Goal: Information Seeking & Learning: Check status

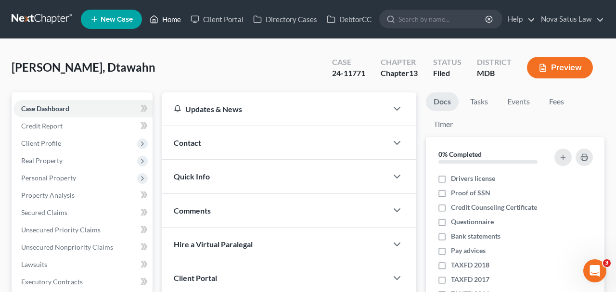
click at [173, 19] on link "Home" at bounding box center [165, 19] width 41 height 17
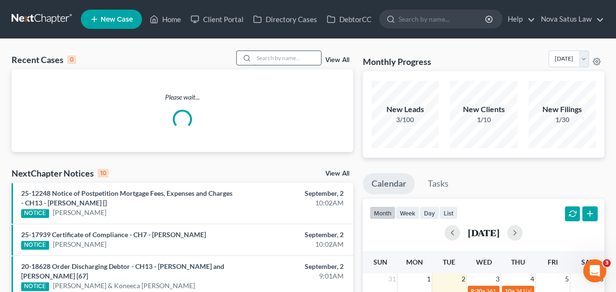
click at [286, 60] on input "search" at bounding box center [286, 58] width 67 height 14
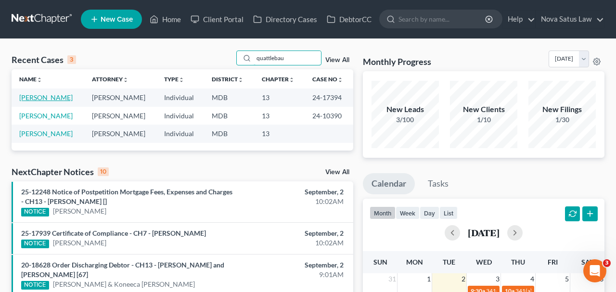
type input "quattlebau"
drag, startPoint x: 71, startPoint y: 99, endPoint x: 66, endPoint y: 96, distance: 5.6
click at [70, 99] on link "[PERSON_NAME]" at bounding box center [45, 97] width 53 height 8
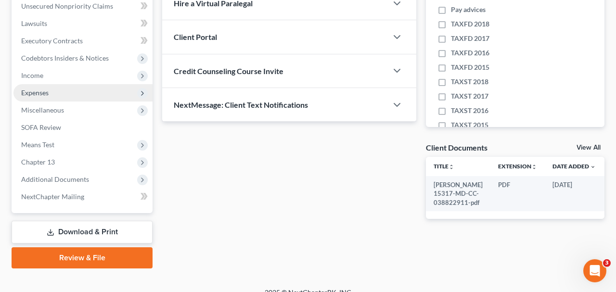
scroll to position [250, 0]
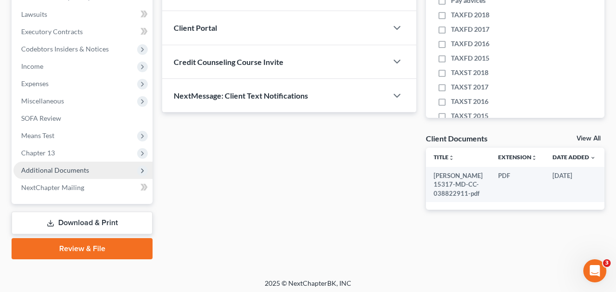
click at [85, 171] on span "Additional Documents" at bounding box center [55, 170] width 68 height 8
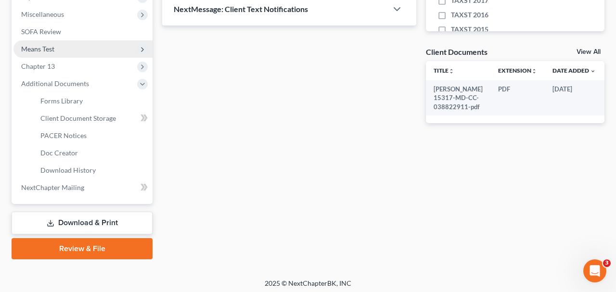
scroll to position [339, 0]
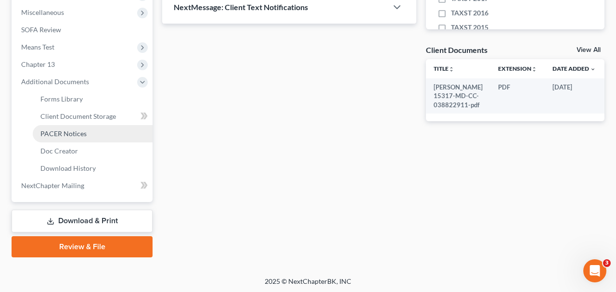
click at [56, 133] on span "PACER Notices" at bounding box center [63, 133] width 46 height 8
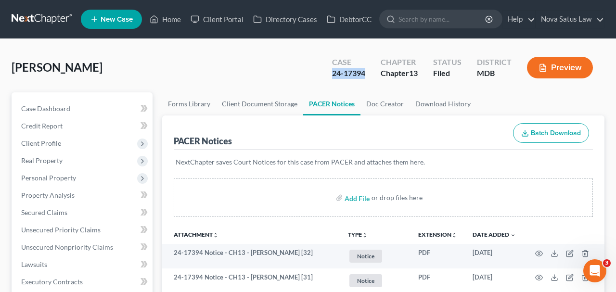
drag, startPoint x: 332, startPoint y: 75, endPoint x: 366, endPoint y: 73, distance: 34.2
click at [366, 73] on div "Case 24-17394" at bounding box center [348, 68] width 49 height 28
copy div "24-17394"
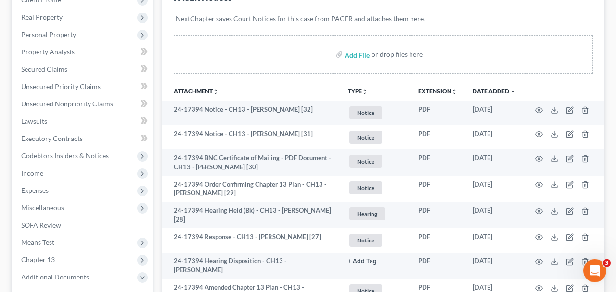
scroll to position [150, 0]
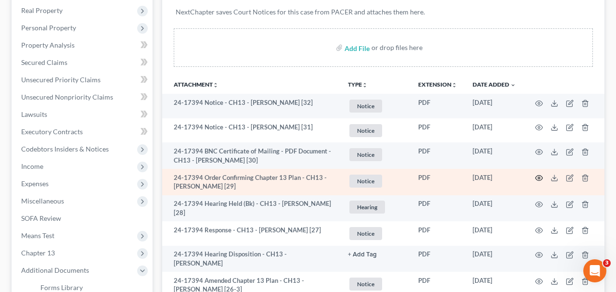
click at [537, 174] on icon "button" at bounding box center [539, 178] width 8 height 8
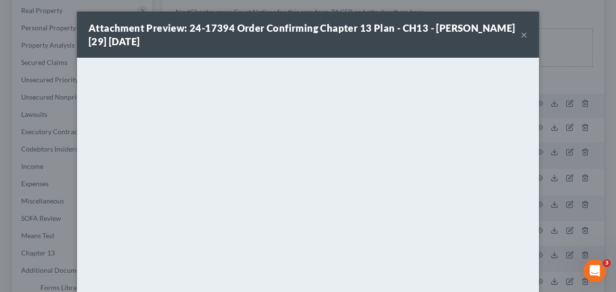
click at [522, 36] on button "×" at bounding box center [523, 35] width 7 height 12
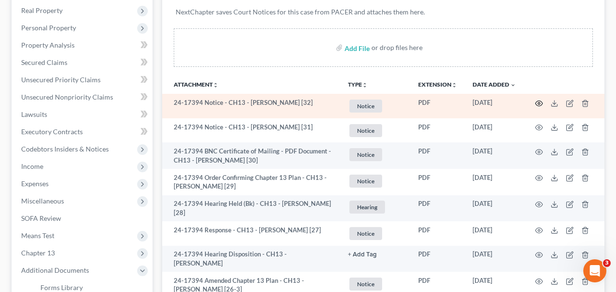
drag, startPoint x: 537, startPoint y: 102, endPoint x: 524, endPoint y: 103, distance: 13.0
click at [534, 102] on td at bounding box center [563, 106] width 81 height 25
click at [537, 103] on icon "button" at bounding box center [539, 104] width 8 height 8
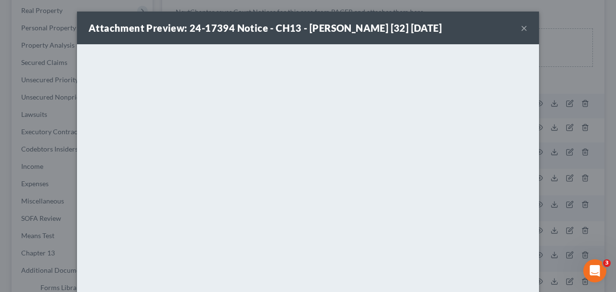
click at [522, 27] on button "×" at bounding box center [523, 28] width 7 height 12
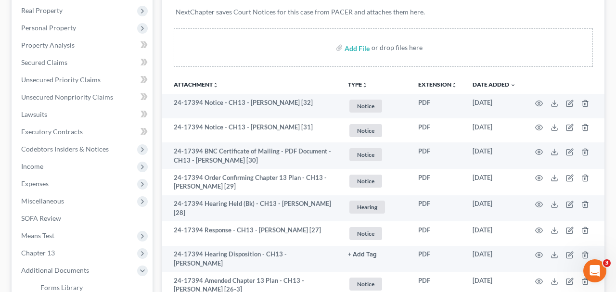
scroll to position [0, 0]
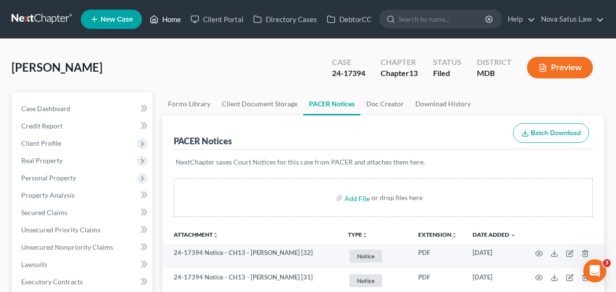
click at [176, 22] on link "Home" at bounding box center [165, 19] width 41 height 17
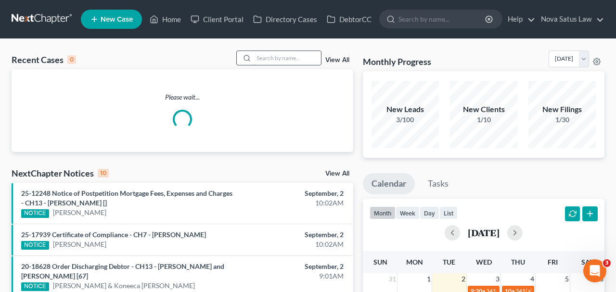
click at [256, 55] on input "search" at bounding box center [286, 58] width 67 height 14
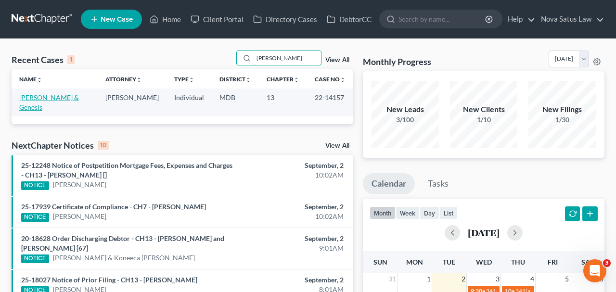
type input "[PERSON_NAME]"
click at [79, 99] on link "[PERSON_NAME] & Genesis" at bounding box center [49, 102] width 60 height 18
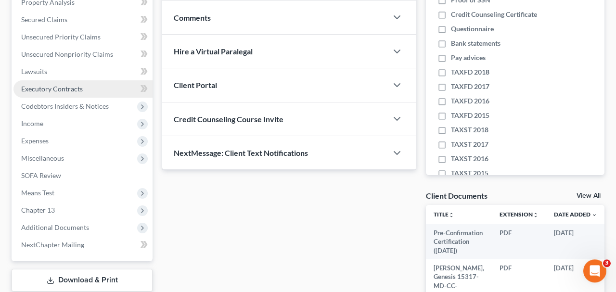
scroll to position [200, 0]
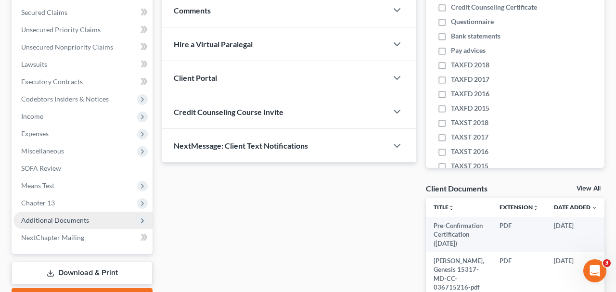
click at [66, 218] on span "Additional Documents" at bounding box center [55, 220] width 68 height 8
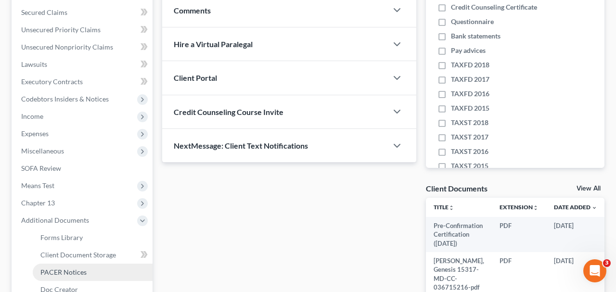
click at [76, 267] on link "PACER Notices" at bounding box center [93, 272] width 120 height 17
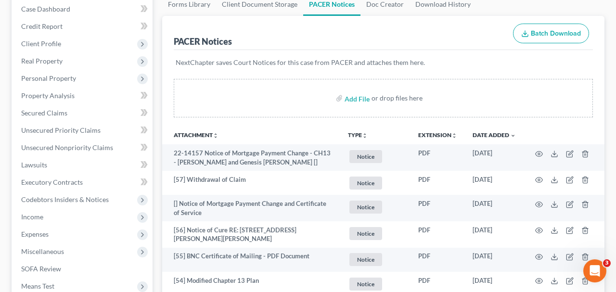
scroll to position [100, 0]
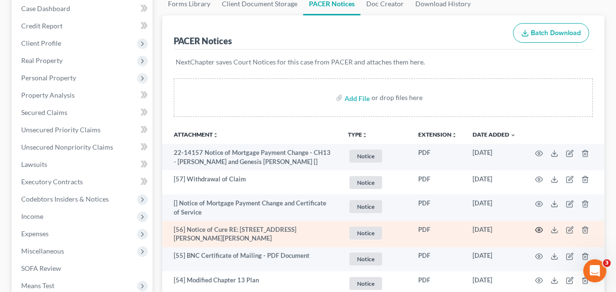
click at [538, 228] on icon "button" at bounding box center [538, 230] width 7 height 5
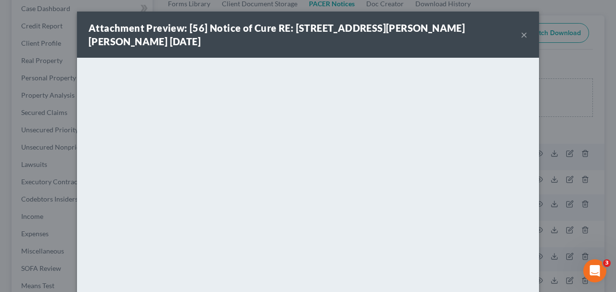
click at [524, 37] on button "×" at bounding box center [523, 35] width 7 height 12
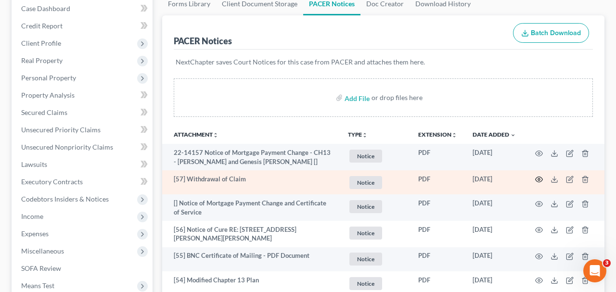
click at [537, 180] on icon "button" at bounding box center [538, 179] width 7 height 5
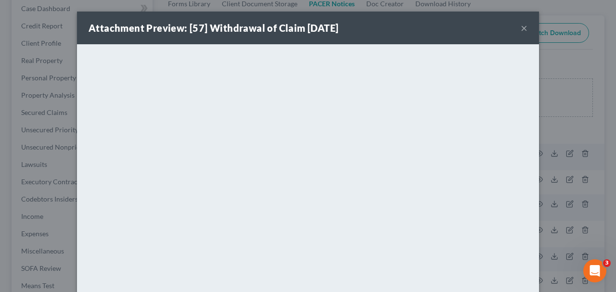
click at [523, 27] on button "×" at bounding box center [523, 28] width 7 height 12
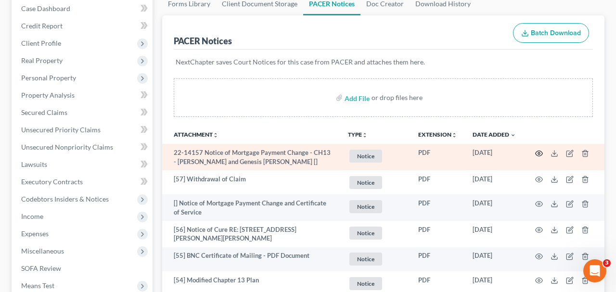
click at [535, 152] on icon "button" at bounding box center [538, 153] width 7 height 5
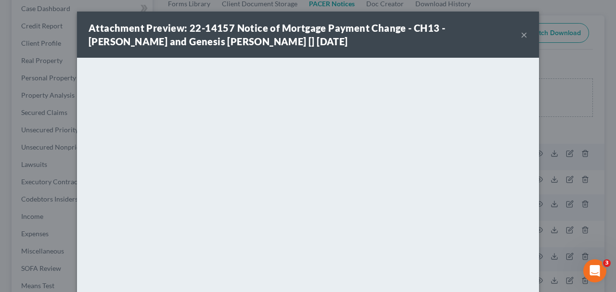
click at [523, 38] on button "×" at bounding box center [523, 35] width 7 height 12
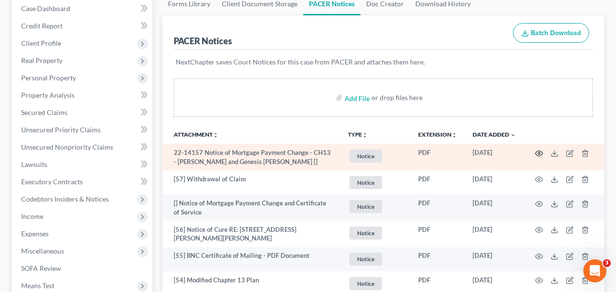
click at [541, 152] on icon "button" at bounding box center [539, 154] width 8 height 8
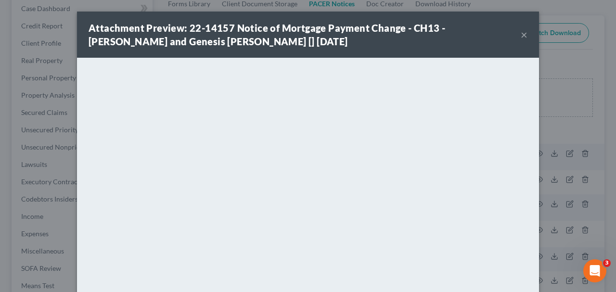
click at [524, 34] on button "×" at bounding box center [523, 35] width 7 height 12
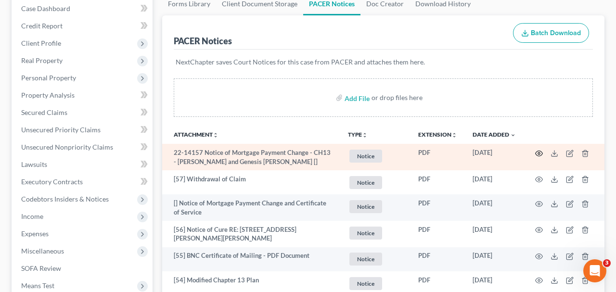
click at [540, 154] on icon "button" at bounding box center [539, 154] width 8 height 8
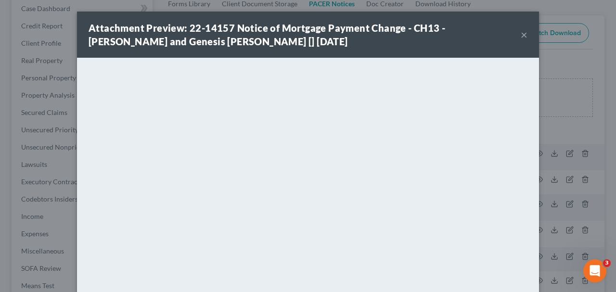
click at [522, 33] on button "×" at bounding box center [523, 35] width 7 height 12
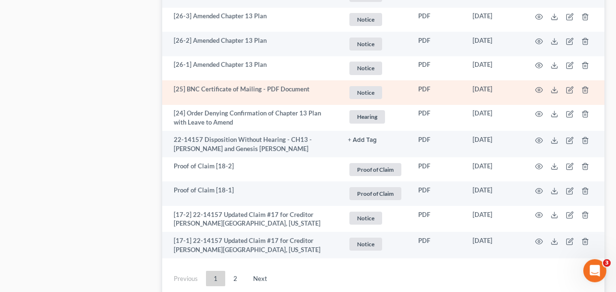
scroll to position [2051, 0]
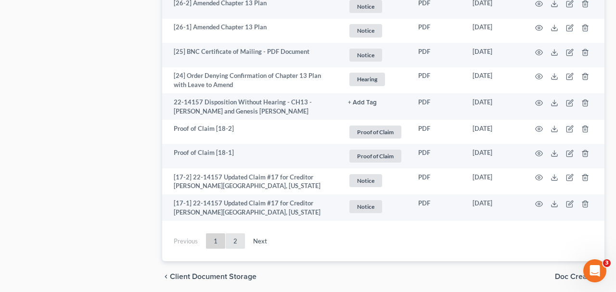
click at [231, 233] on link "2" at bounding box center [235, 240] width 19 height 15
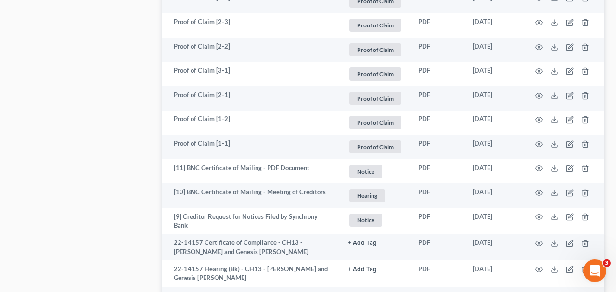
scroll to position [1509, 0]
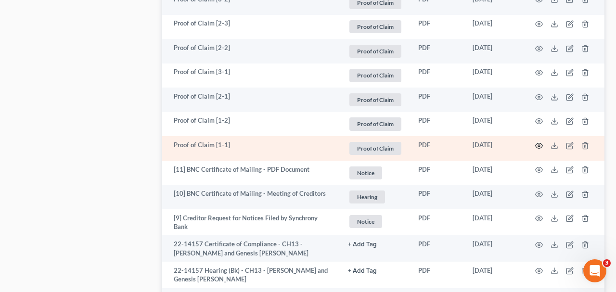
click at [539, 149] on icon "button" at bounding box center [539, 146] width 8 height 8
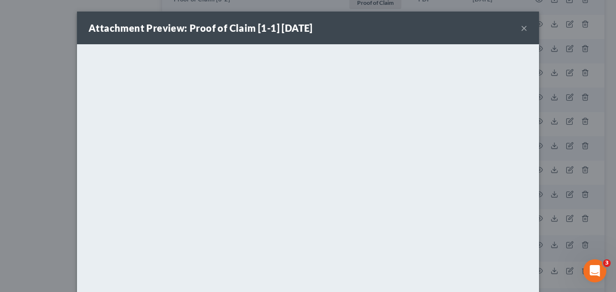
click at [525, 25] on button "×" at bounding box center [523, 28] width 7 height 12
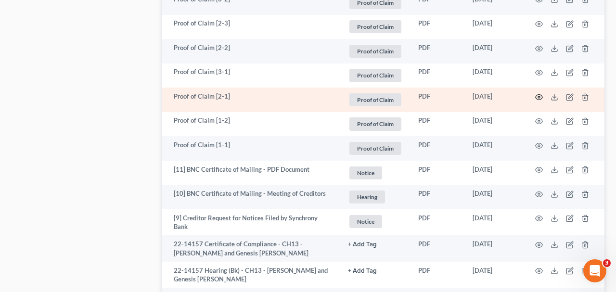
click at [540, 97] on icon "button" at bounding box center [539, 97] width 8 height 8
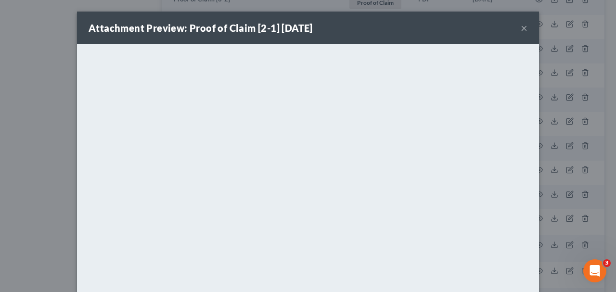
click at [523, 25] on button "×" at bounding box center [523, 28] width 7 height 12
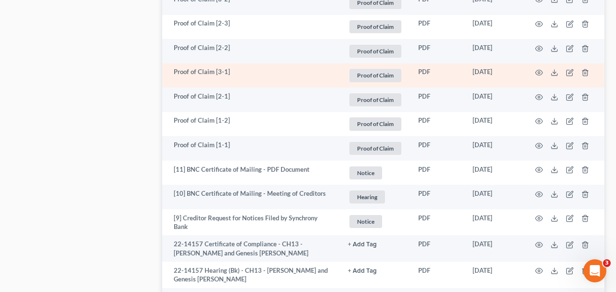
click at [534, 69] on td at bounding box center [563, 75] width 81 height 25
click at [537, 69] on icon "button" at bounding box center [539, 73] width 8 height 8
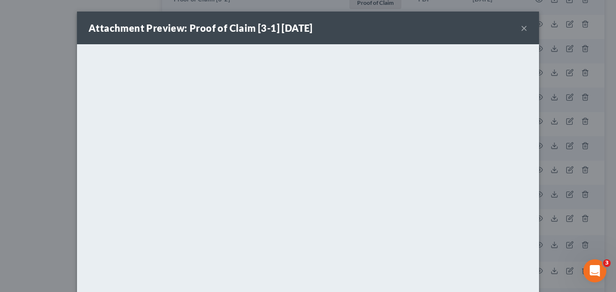
click at [522, 30] on button "×" at bounding box center [523, 28] width 7 height 12
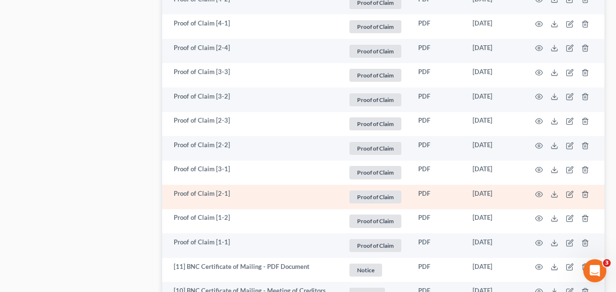
scroll to position [1409, 0]
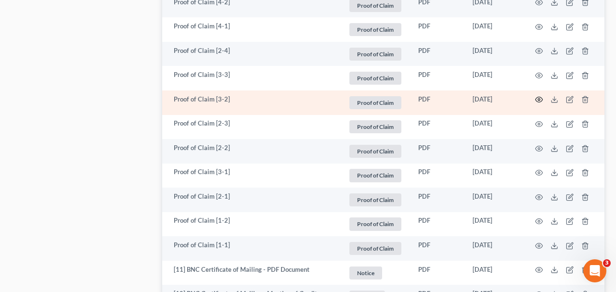
click at [537, 99] on icon "button" at bounding box center [539, 100] width 8 height 8
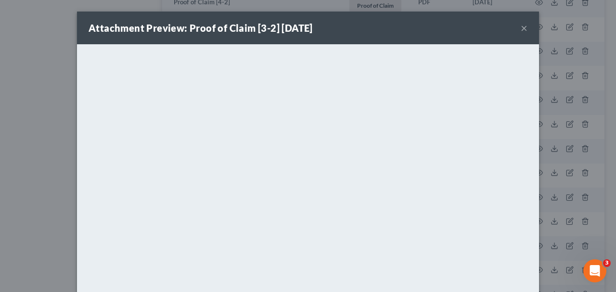
click at [524, 27] on button "×" at bounding box center [523, 28] width 7 height 12
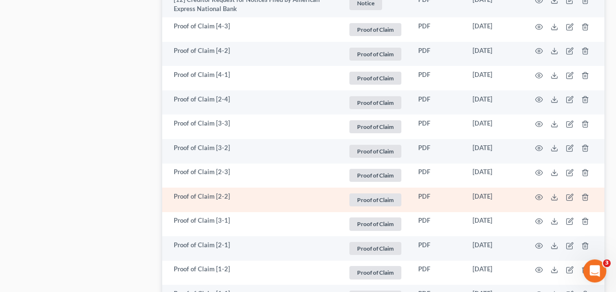
scroll to position [1359, 0]
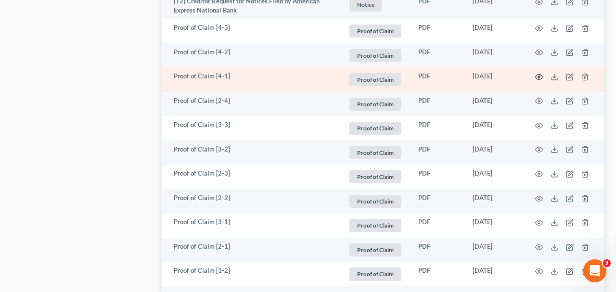
click at [541, 78] on icon "button" at bounding box center [539, 77] width 8 height 8
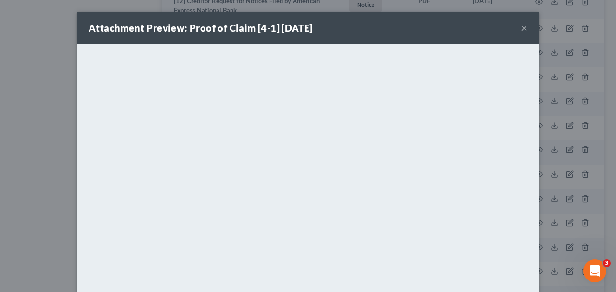
click at [523, 29] on button "×" at bounding box center [523, 28] width 7 height 12
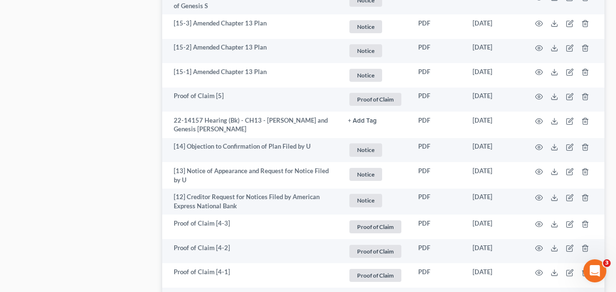
scroll to position [1159, 0]
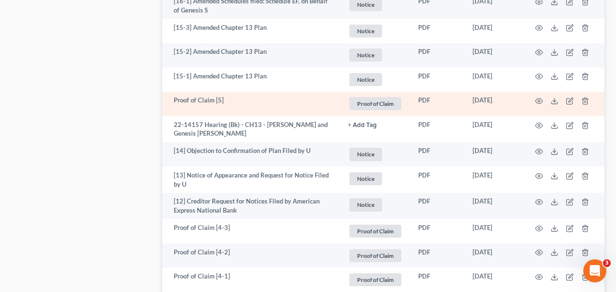
click at [536, 97] on td at bounding box center [563, 104] width 81 height 25
click at [539, 99] on icon "button" at bounding box center [539, 101] width 8 height 8
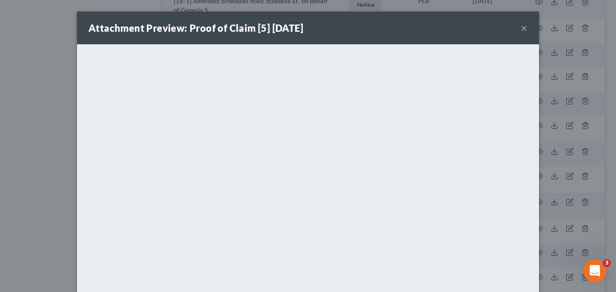
click at [525, 31] on button "×" at bounding box center [523, 28] width 7 height 12
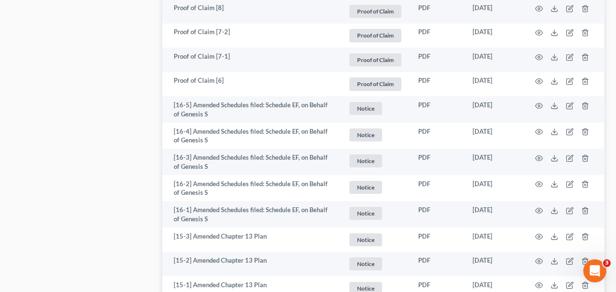
scroll to position [909, 0]
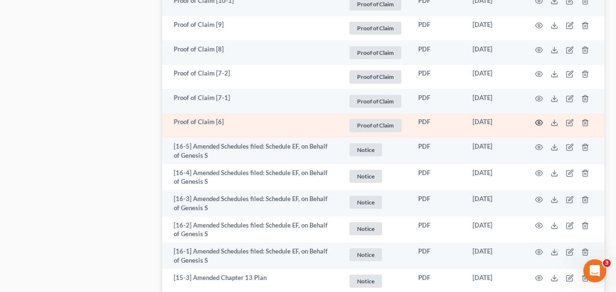
click at [539, 123] on circle "button" at bounding box center [539, 123] width 2 height 2
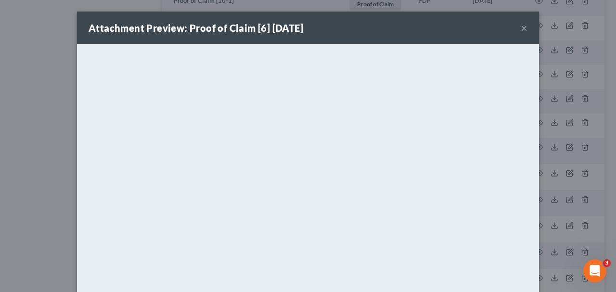
click at [526, 31] on button "×" at bounding box center [523, 28] width 7 height 12
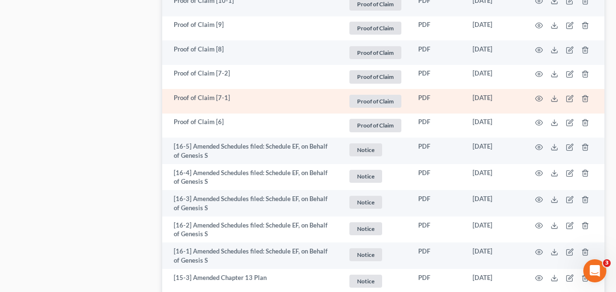
click at [536, 94] on td at bounding box center [563, 101] width 81 height 25
click at [537, 95] on icon "button" at bounding box center [539, 99] width 8 height 8
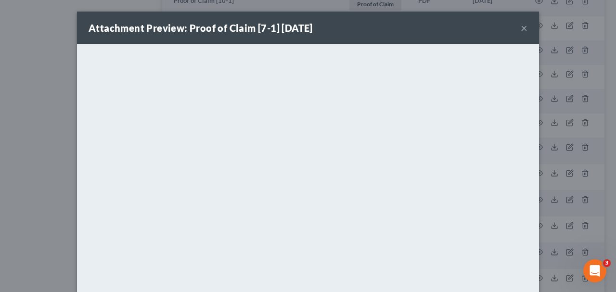
click at [525, 27] on button "×" at bounding box center [523, 28] width 7 height 12
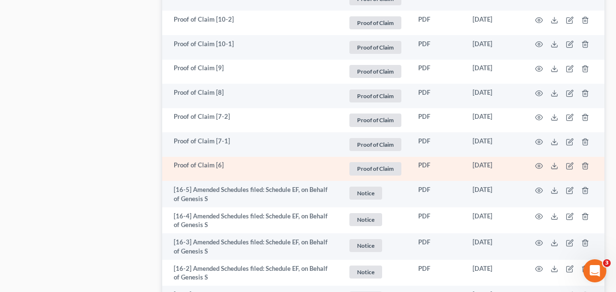
scroll to position [859, 0]
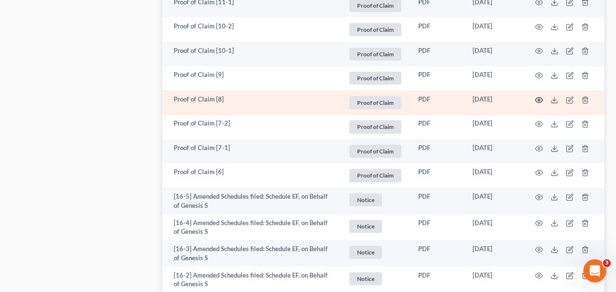
click at [537, 101] on icon "button" at bounding box center [538, 99] width 7 height 5
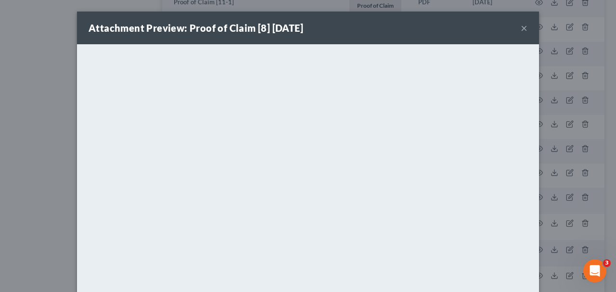
click at [524, 28] on button "×" at bounding box center [523, 28] width 7 height 12
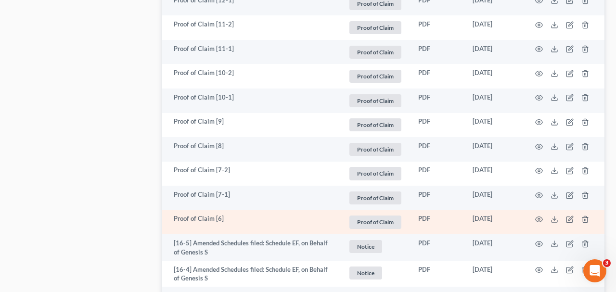
scroll to position [809, 0]
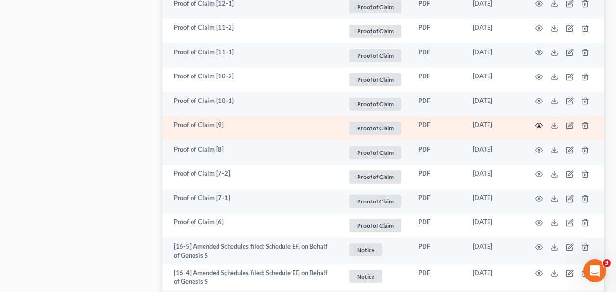
click at [539, 122] on icon "button" at bounding box center [539, 126] width 8 height 8
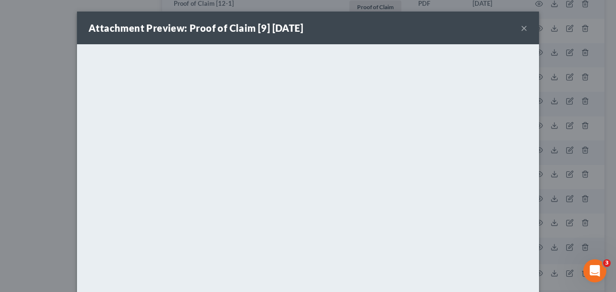
click at [526, 29] on button "×" at bounding box center [523, 28] width 7 height 12
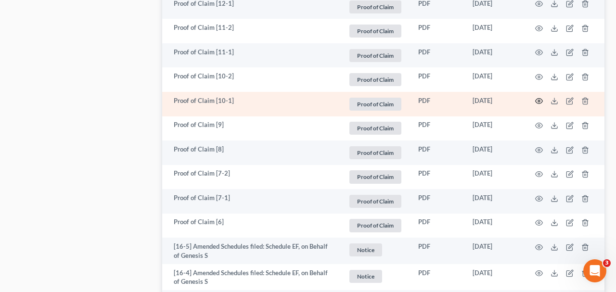
click at [537, 99] on icon "button" at bounding box center [538, 101] width 7 height 5
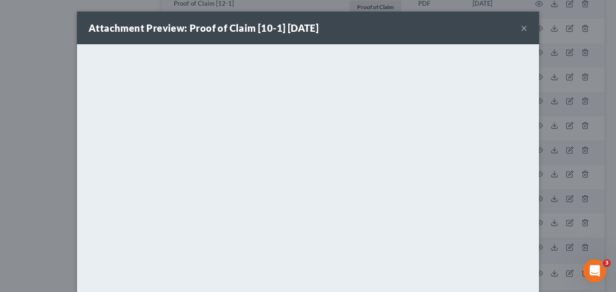
drag, startPoint x: 525, startPoint y: 27, endPoint x: 502, endPoint y: 42, distance: 27.1
click at [525, 28] on button "×" at bounding box center [523, 28] width 7 height 12
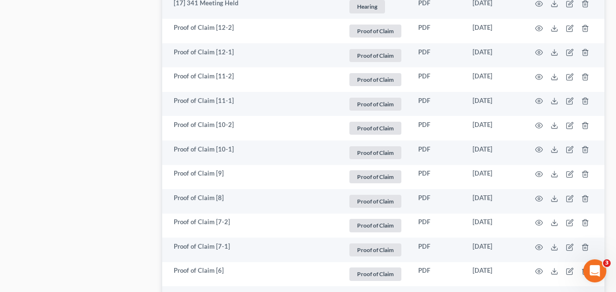
scroll to position [759, 0]
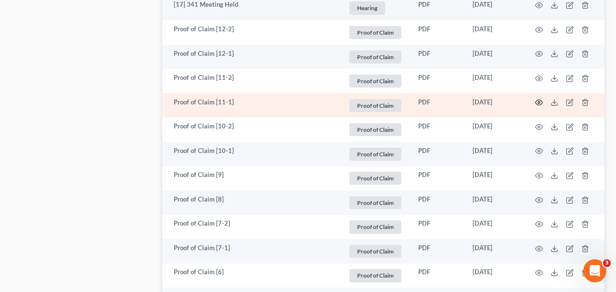
click at [535, 99] on icon "button" at bounding box center [539, 103] width 8 height 8
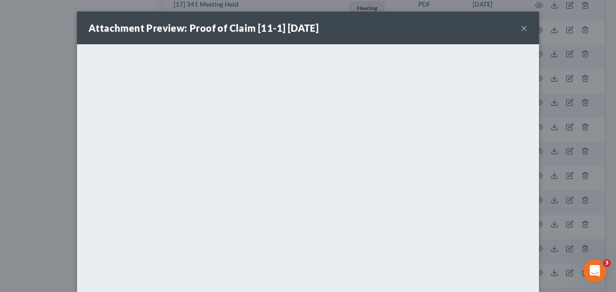
click at [521, 29] on button "×" at bounding box center [523, 28] width 7 height 12
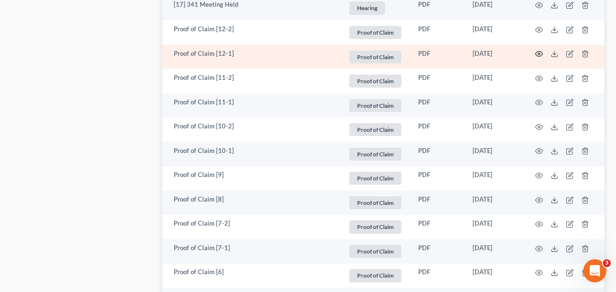
click at [538, 52] on icon "button" at bounding box center [539, 54] width 8 height 8
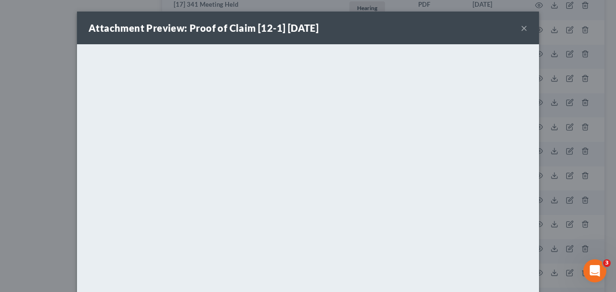
click at [525, 25] on button "×" at bounding box center [523, 28] width 7 height 12
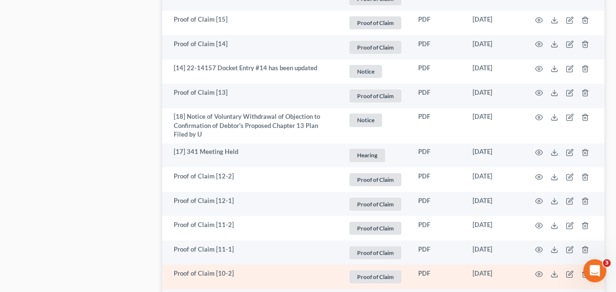
scroll to position [608, 0]
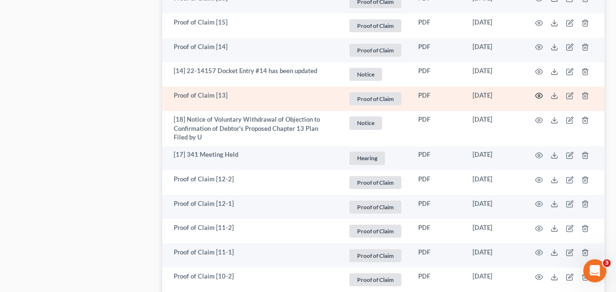
click at [540, 93] on icon "button" at bounding box center [539, 96] width 8 height 8
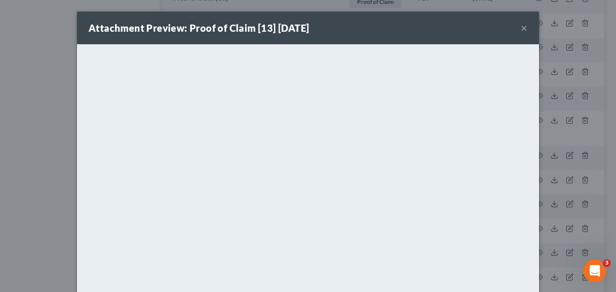
click at [526, 28] on button "×" at bounding box center [523, 28] width 7 height 12
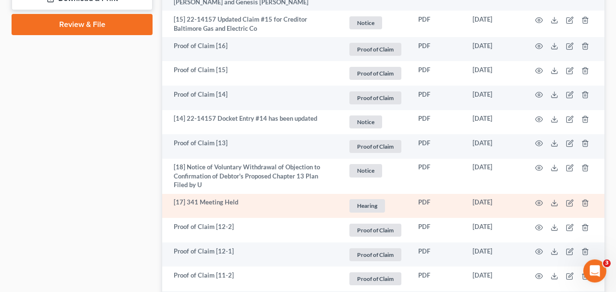
scroll to position [558, 0]
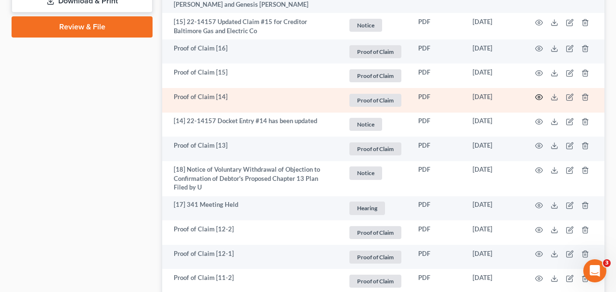
click at [539, 93] on icon "button" at bounding box center [539, 97] width 8 height 8
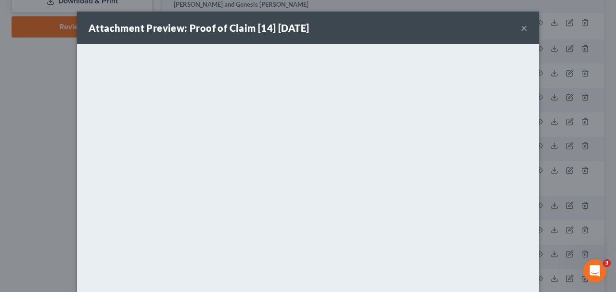
click at [524, 26] on button "×" at bounding box center [523, 28] width 7 height 12
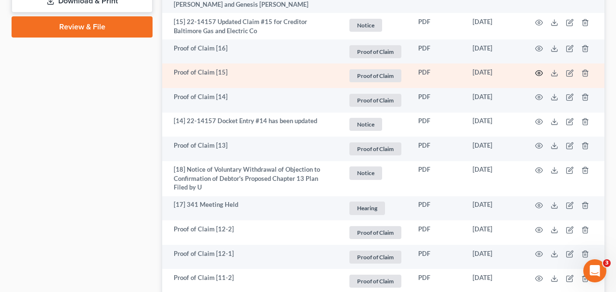
click at [538, 72] on circle "button" at bounding box center [539, 73] width 2 height 2
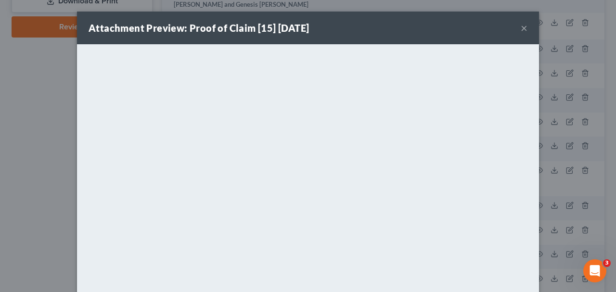
click at [523, 31] on button "×" at bounding box center [523, 28] width 7 height 12
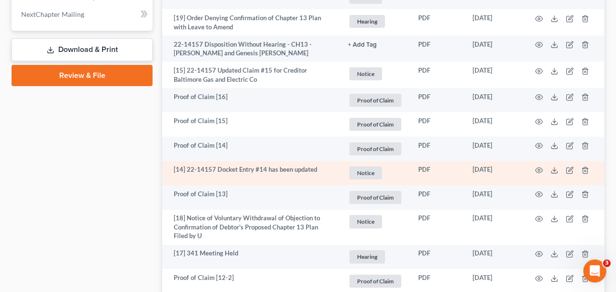
scroll to position [508, 0]
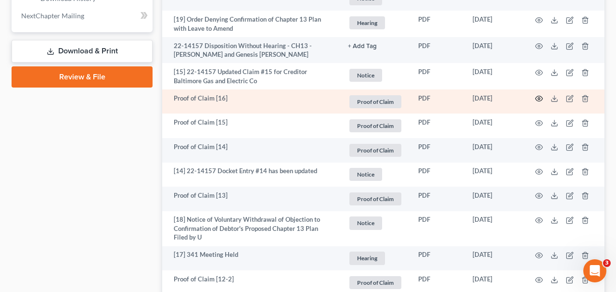
click at [537, 97] on icon "button" at bounding box center [539, 99] width 8 height 8
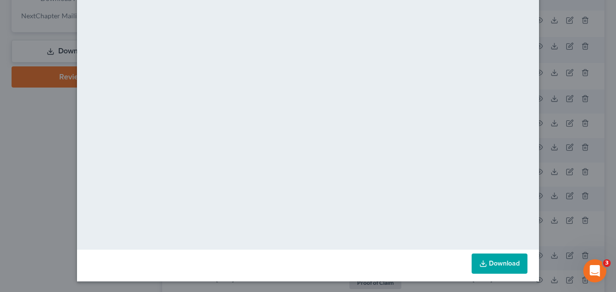
scroll to position [0, 0]
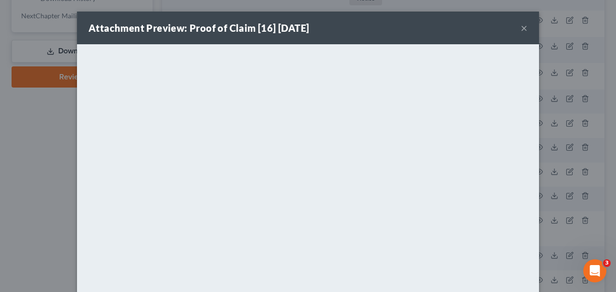
click at [522, 28] on button "×" at bounding box center [523, 28] width 7 height 12
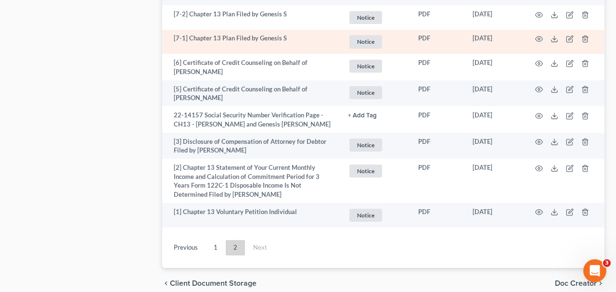
scroll to position [1909, 0]
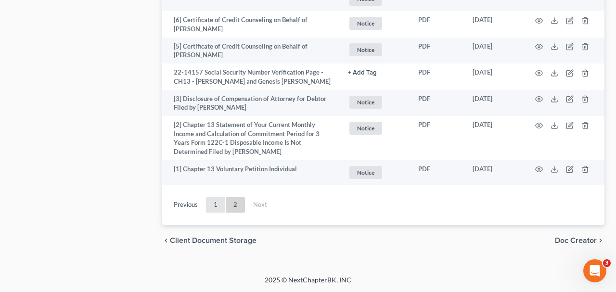
click at [213, 206] on link "1" at bounding box center [215, 204] width 19 height 15
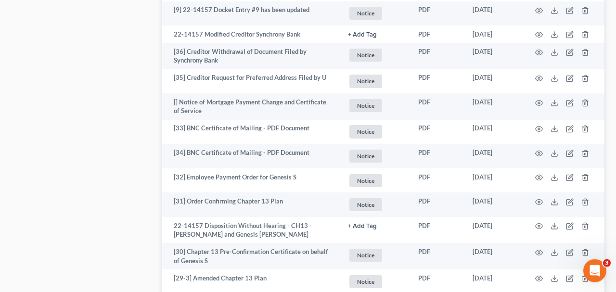
scroll to position [1403, 0]
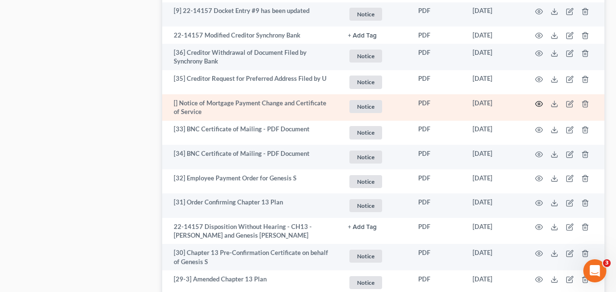
click at [537, 100] on icon "button" at bounding box center [539, 104] width 8 height 8
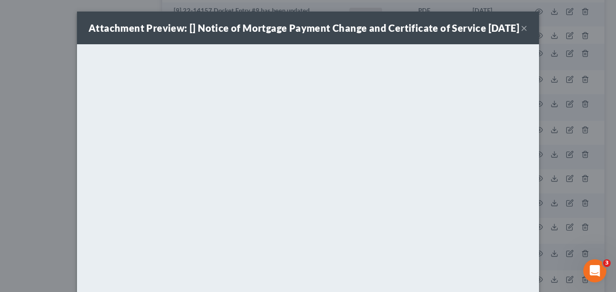
click at [526, 34] on button "×" at bounding box center [523, 28] width 7 height 12
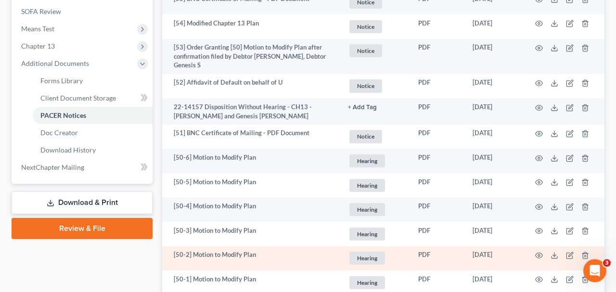
scroll to position [352, 0]
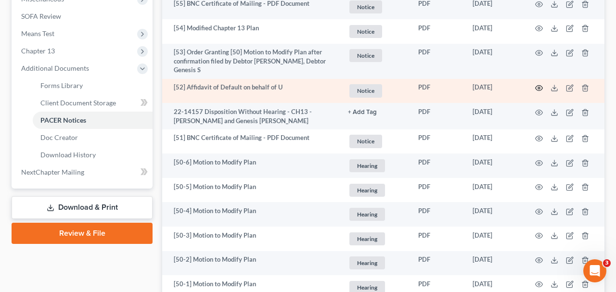
click at [538, 85] on icon "button" at bounding box center [539, 88] width 8 height 8
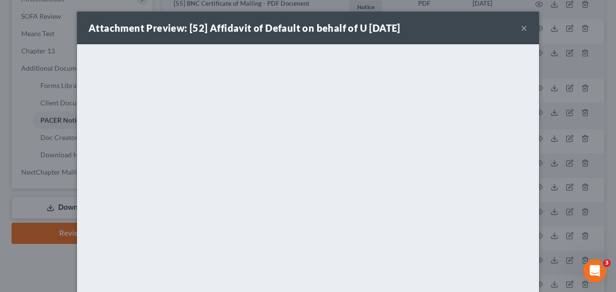
click at [525, 28] on button "×" at bounding box center [523, 28] width 7 height 12
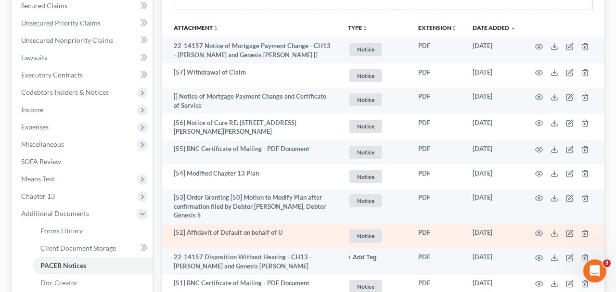
scroll to position [202, 0]
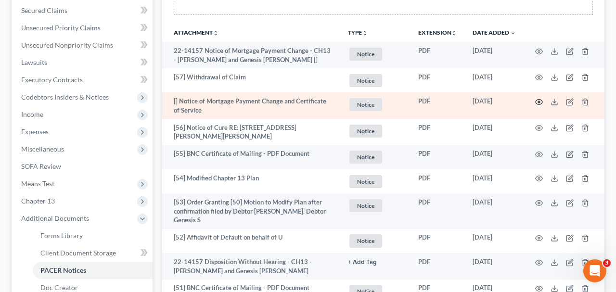
click at [535, 98] on icon "button" at bounding box center [539, 102] width 8 height 8
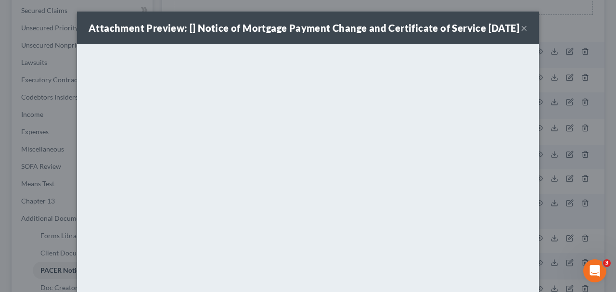
click at [526, 34] on button "×" at bounding box center [523, 28] width 7 height 12
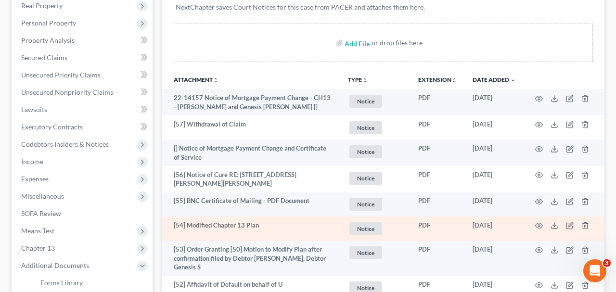
scroll to position [152, 0]
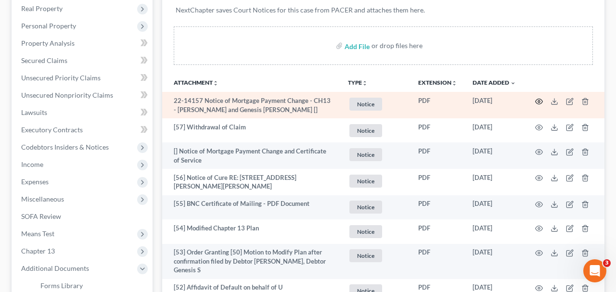
click at [535, 98] on icon "button" at bounding box center [539, 102] width 8 height 8
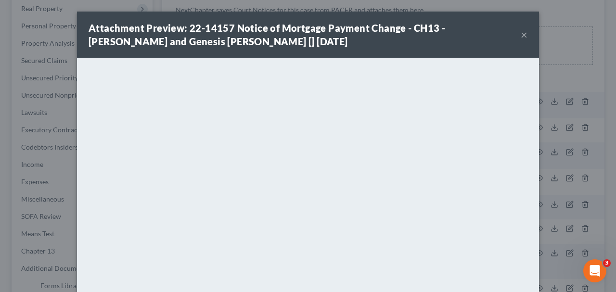
click at [526, 37] on button "×" at bounding box center [523, 35] width 7 height 12
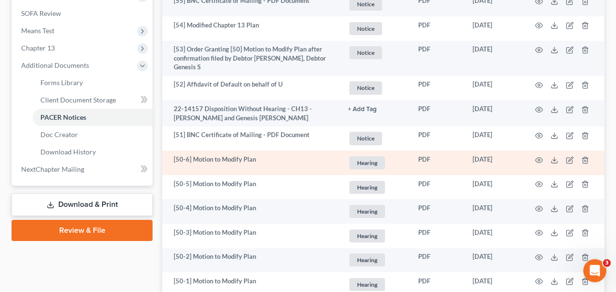
scroll to position [352, 0]
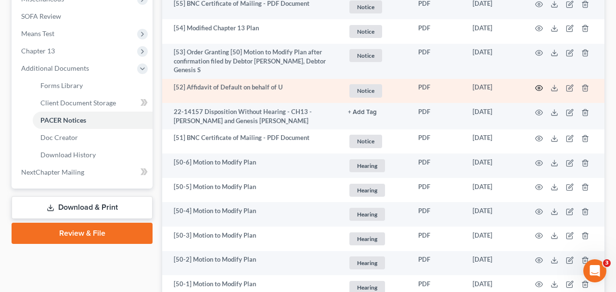
click at [539, 84] on icon "button" at bounding box center [539, 88] width 8 height 8
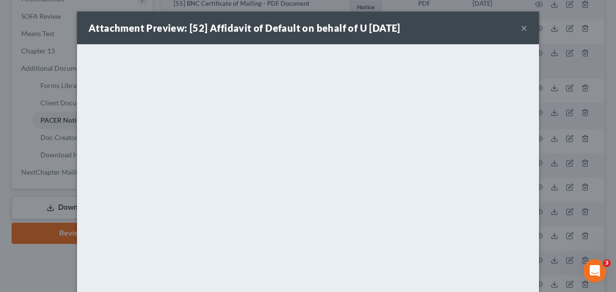
click at [525, 29] on button "×" at bounding box center [523, 28] width 7 height 12
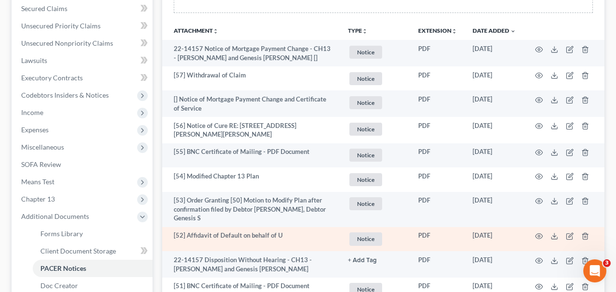
scroll to position [202, 0]
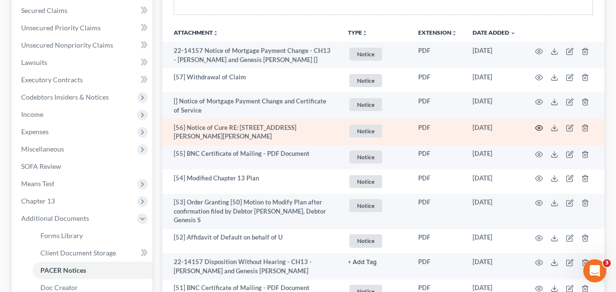
click at [537, 127] on icon "button" at bounding box center [539, 128] width 8 height 8
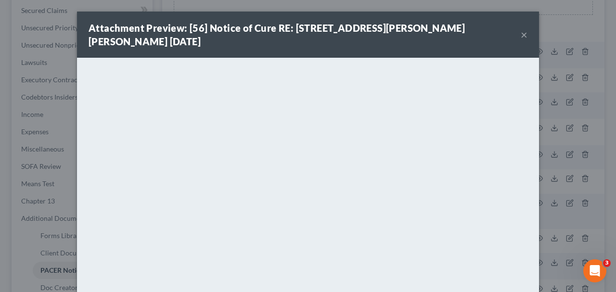
click at [524, 37] on button "×" at bounding box center [523, 35] width 7 height 12
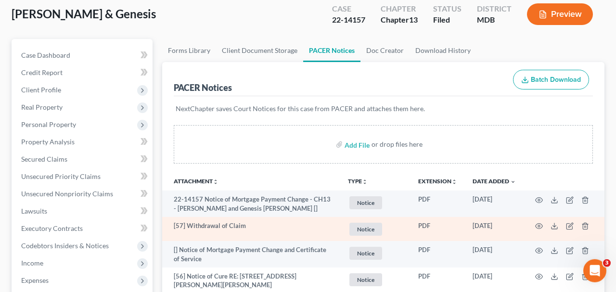
scroll to position [0, 0]
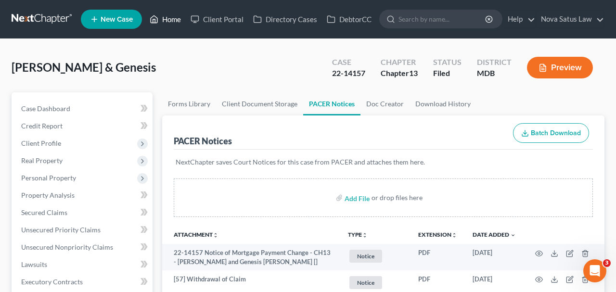
click at [173, 23] on link "Home" at bounding box center [165, 19] width 41 height 17
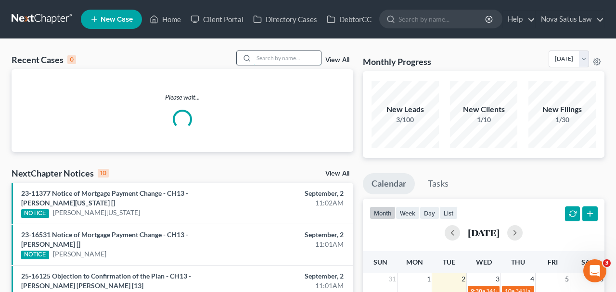
click at [278, 58] on input "search" at bounding box center [286, 58] width 67 height 14
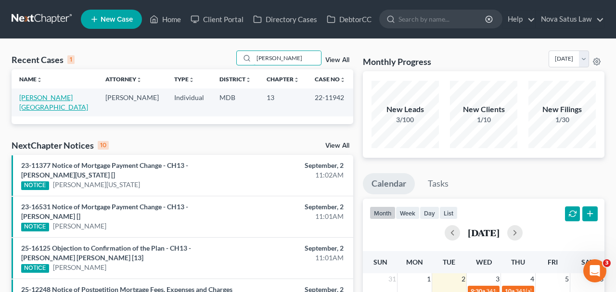
type input "[PERSON_NAME]"
click at [42, 95] on link "[PERSON_NAME][GEOGRAPHIC_DATA]" at bounding box center [53, 102] width 69 height 18
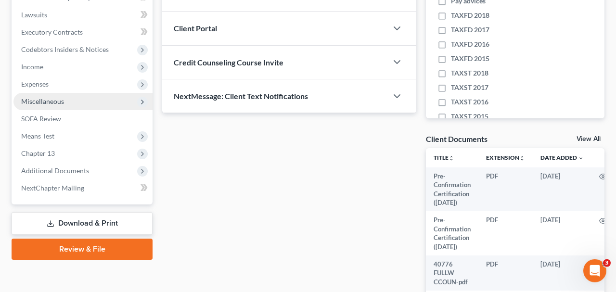
scroll to position [250, 0]
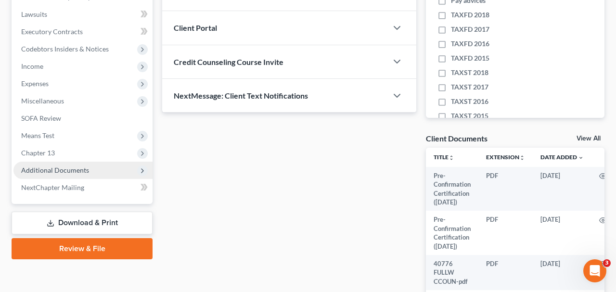
click at [70, 171] on span "Additional Documents" at bounding box center [55, 170] width 68 height 8
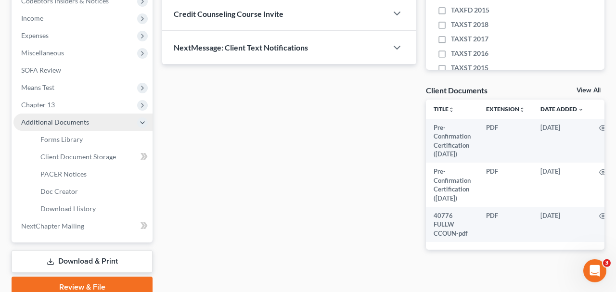
scroll to position [300, 0]
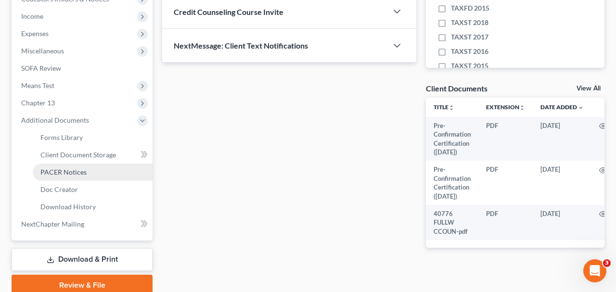
click at [66, 168] on span "PACER Notices" at bounding box center [63, 172] width 46 height 8
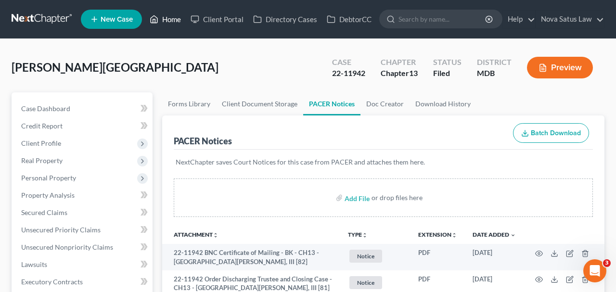
click at [173, 27] on link "Home" at bounding box center [165, 19] width 41 height 17
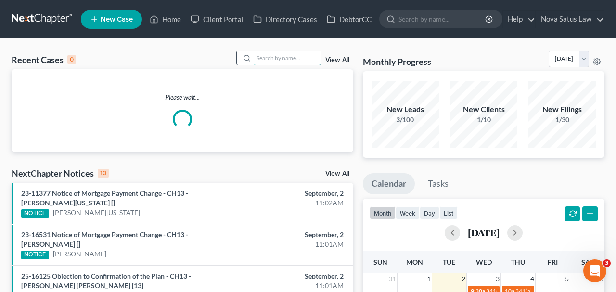
click at [264, 62] on input "search" at bounding box center [286, 58] width 67 height 14
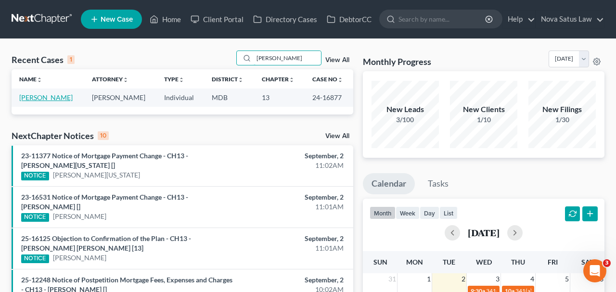
type input "[PERSON_NAME]"
click at [60, 98] on link "[PERSON_NAME]" at bounding box center [45, 97] width 53 height 8
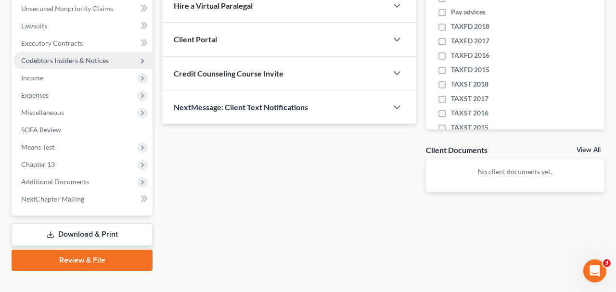
scroll to position [250, 0]
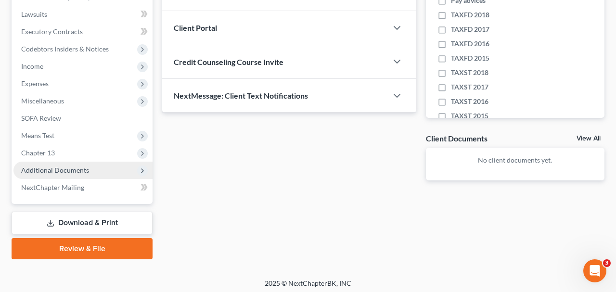
click at [83, 168] on span "Additional Documents" at bounding box center [55, 170] width 68 height 8
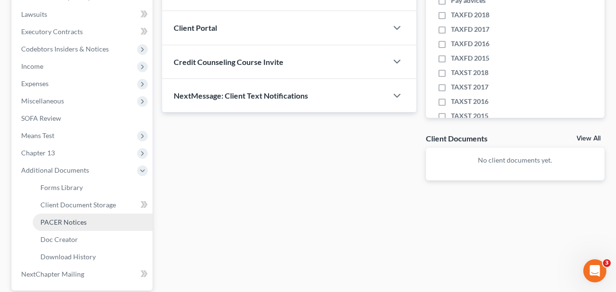
click at [68, 222] on span "PACER Notices" at bounding box center [63, 222] width 46 height 8
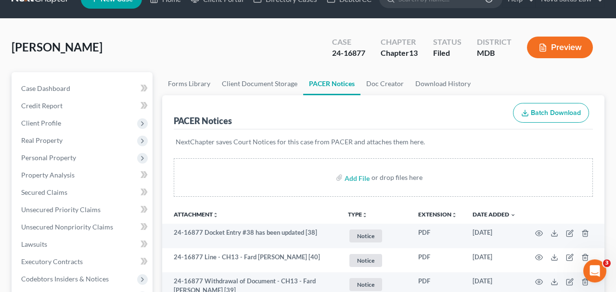
scroll to position [100, 0]
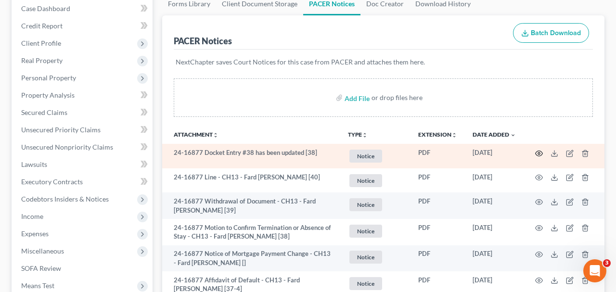
click at [537, 150] on icon "button" at bounding box center [539, 154] width 8 height 8
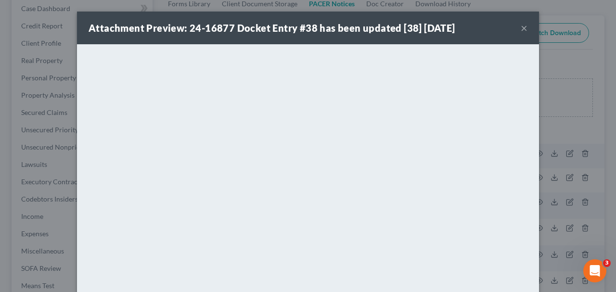
click at [524, 26] on button "×" at bounding box center [523, 28] width 7 height 12
